Goal: Information Seeking & Learning: Learn about a topic

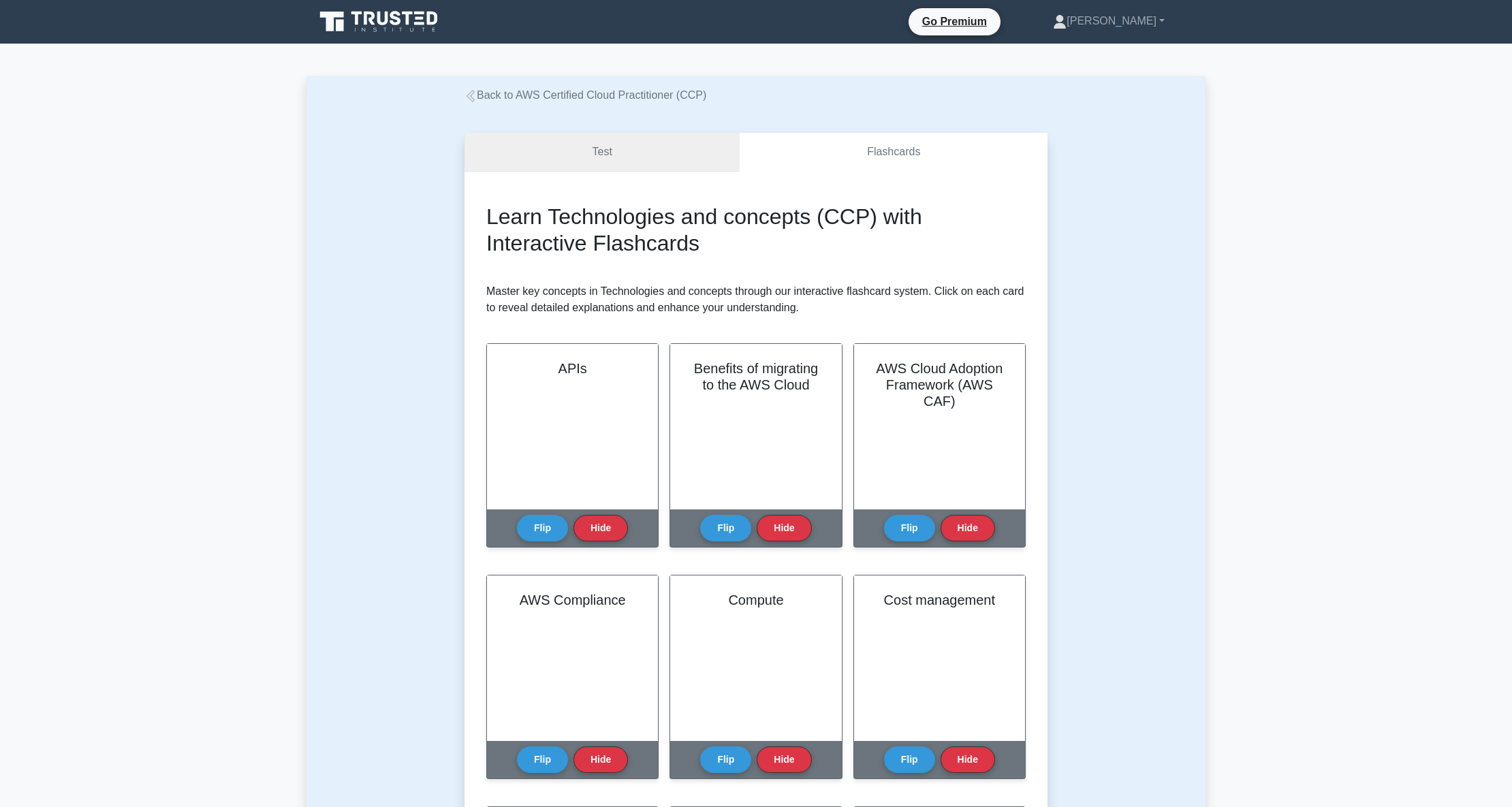
click at [634, 148] on link "Test" at bounding box center [601, 152] width 275 height 39
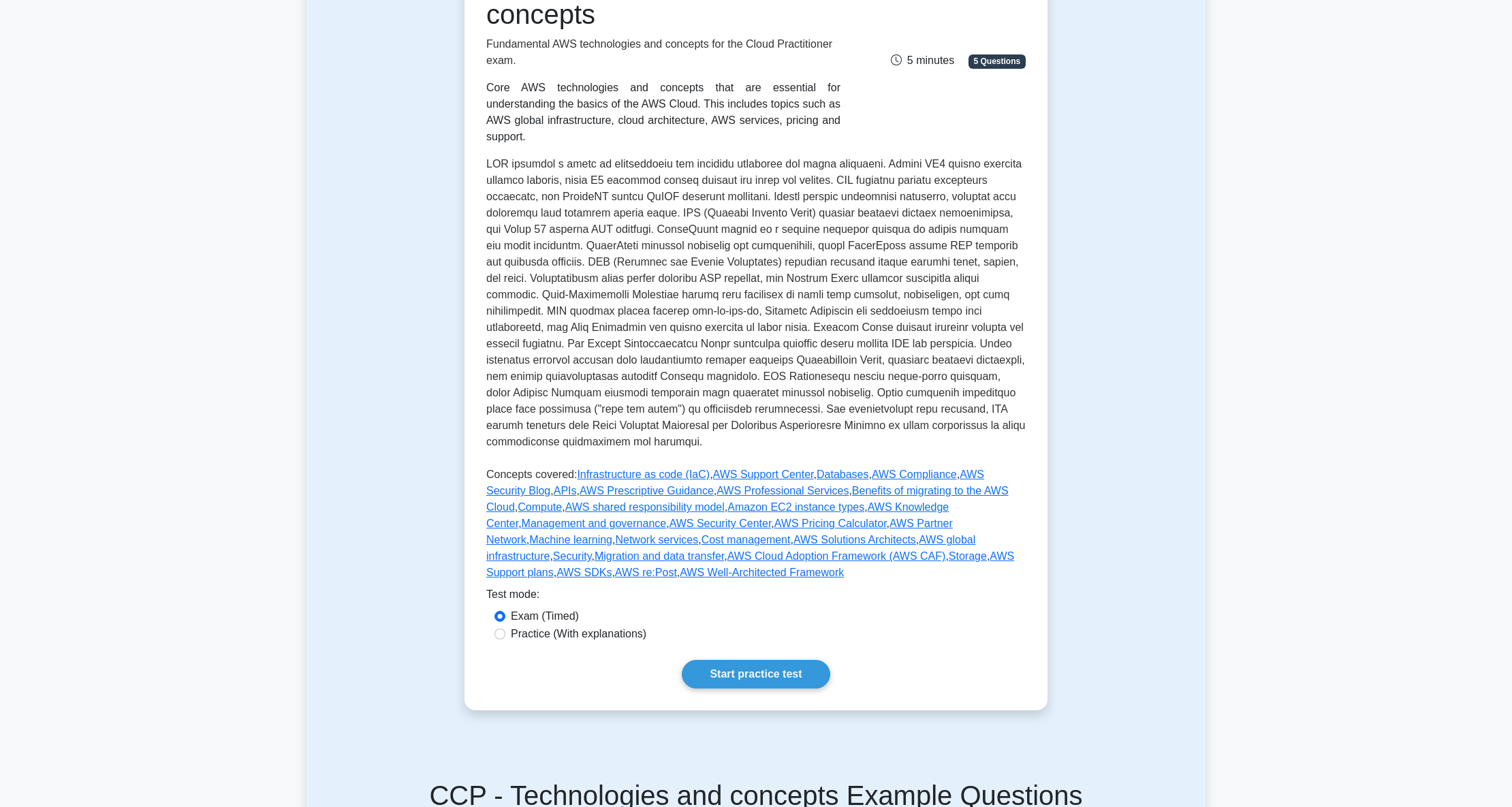
scroll to position [272, 0]
